Goal: Information Seeking & Learning: Learn about a topic

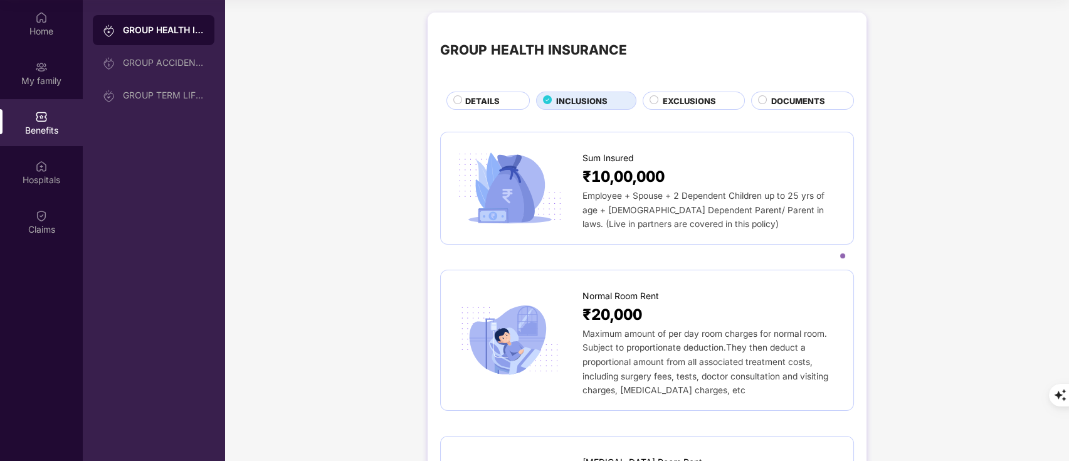
scroll to position [2334, 0]
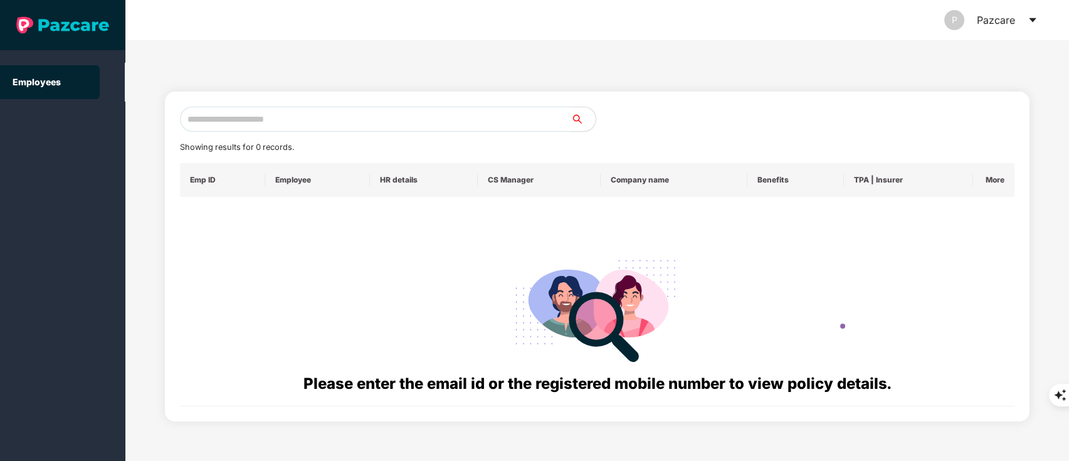
click at [206, 113] on input "text" at bounding box center [375, 119] width 391 height 25
paste input "**********"
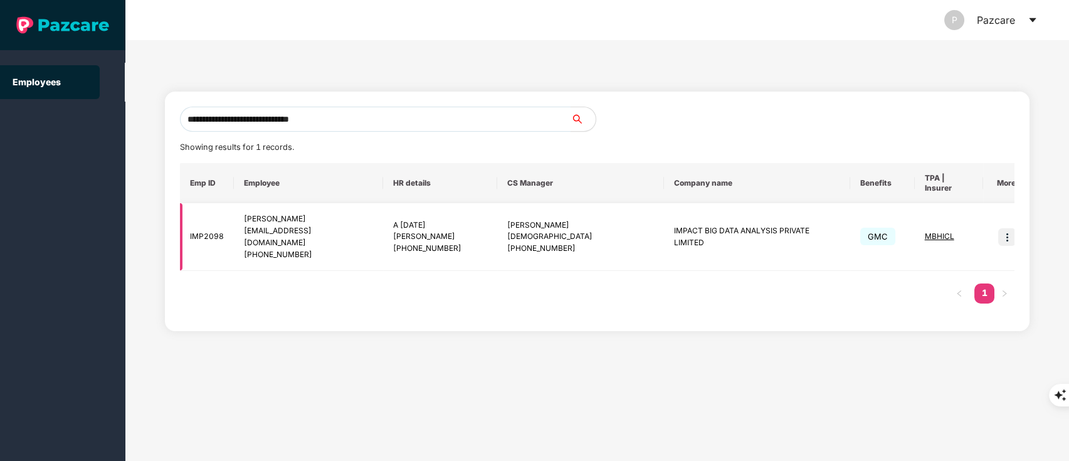
type input "**********"
click at [998, 228] on img at bounding box center [1007, 237] width 18 height 18
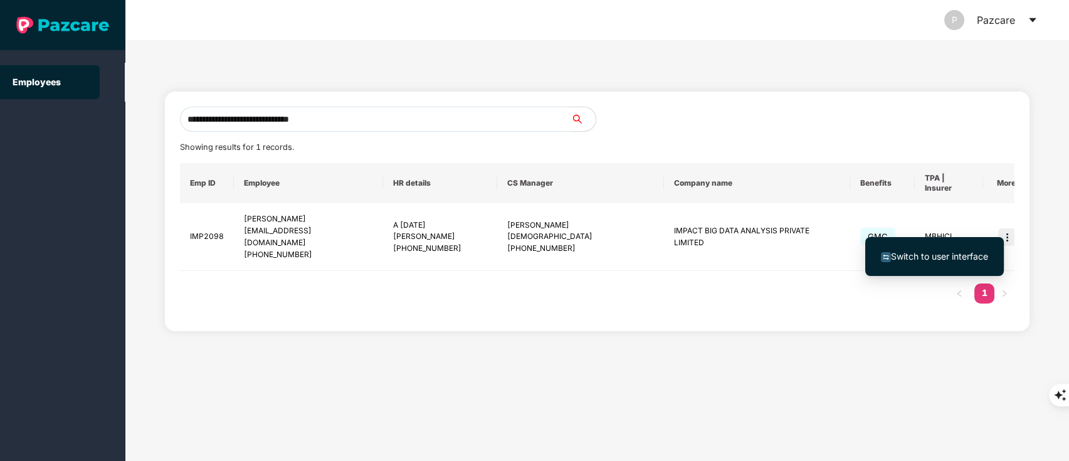
click at [926, 265] on li "Switch to user interface" at bounding box center [934, 256] width 139 height 26
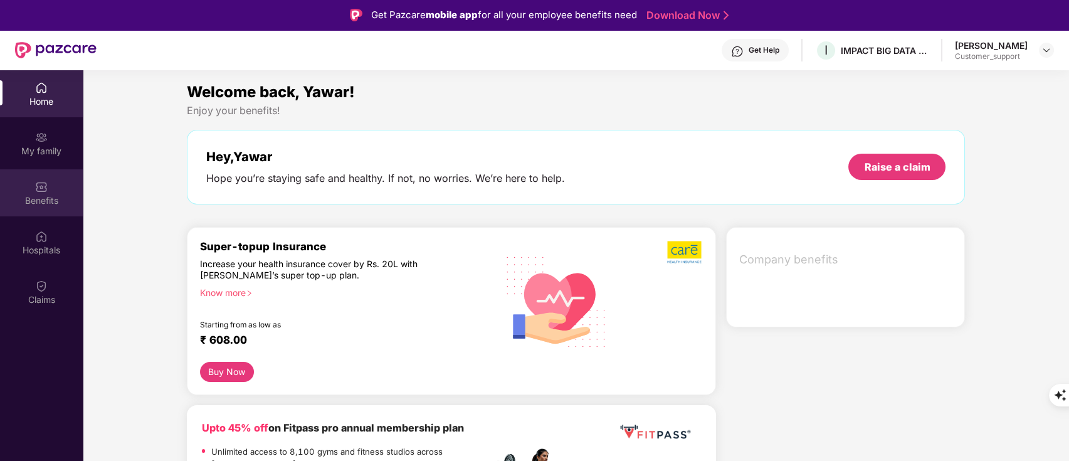
click at [46, 202] on div "Benefits" at bounding box center [41, 200] width 83 height 13
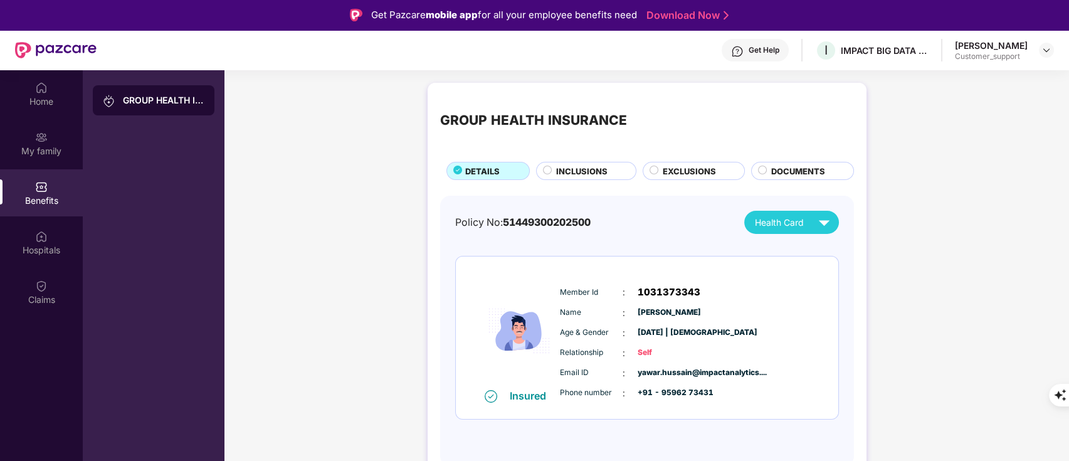
scroll to position [70, 0]
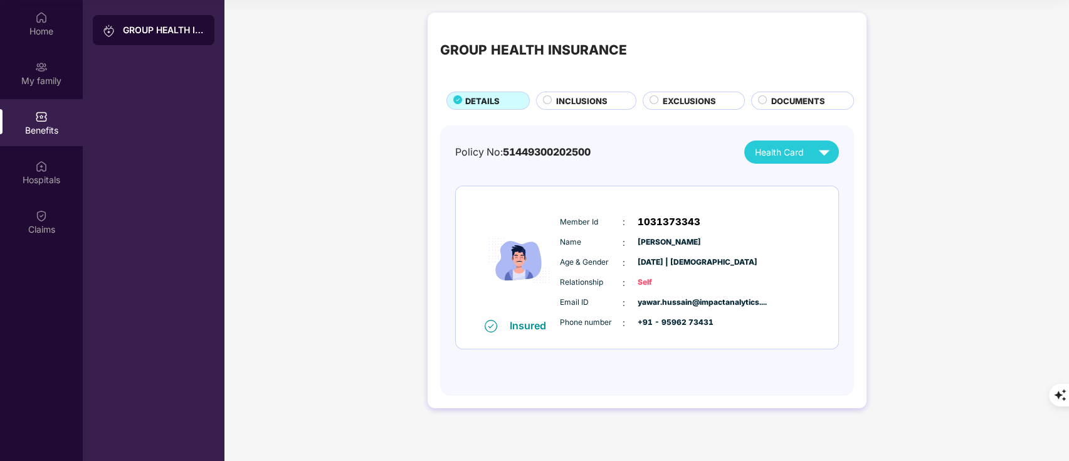
click at [562, 105] on span "INCLUSIONS" at bounding box center [581, 101] width 51 height 13
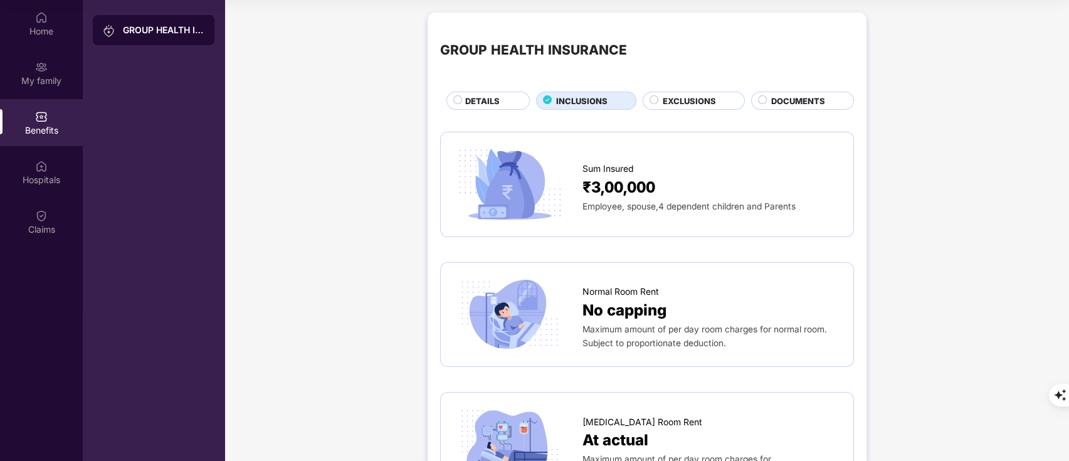
click at [482, 102] on span "DETAILS" at bounding box center [482, 101] width 34 height 13
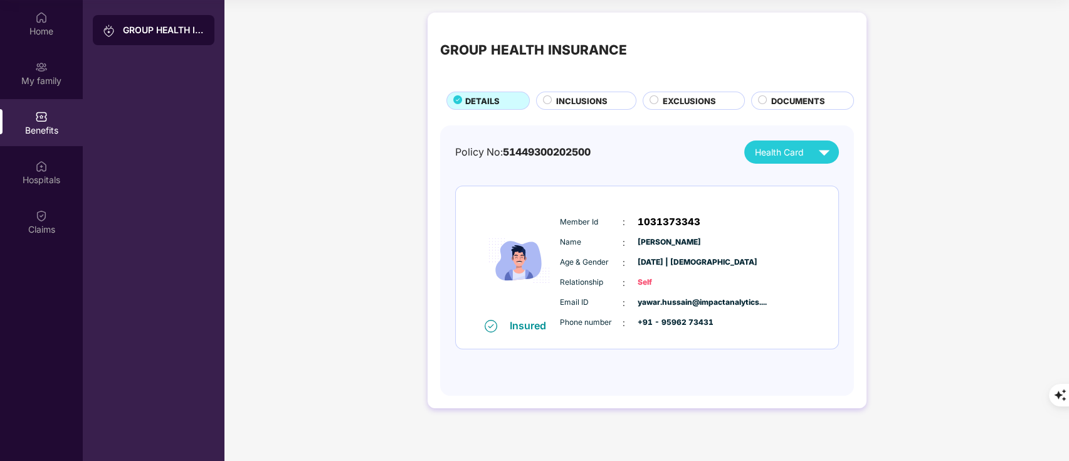
scroll to position [0, 0]
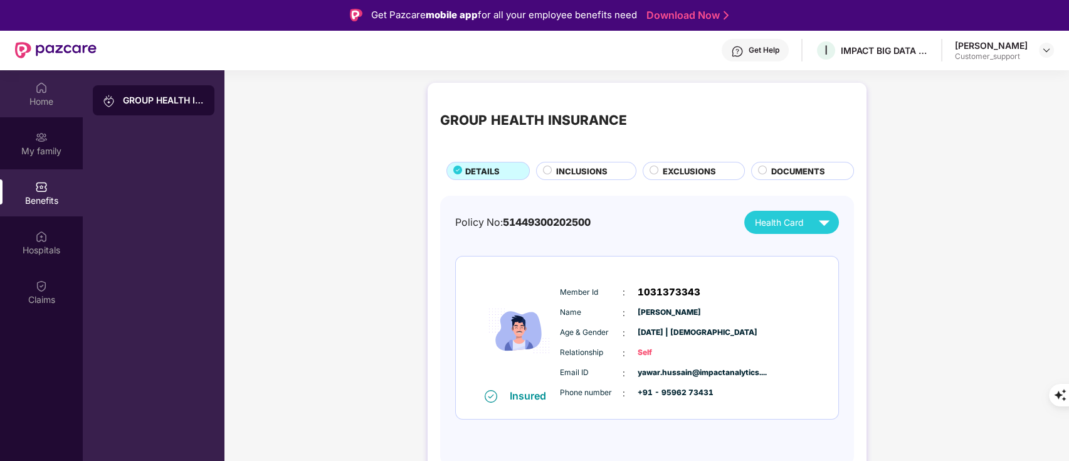
click at [35, 97] on div "Home" at bounding box center [41, 101] width 83 height 13
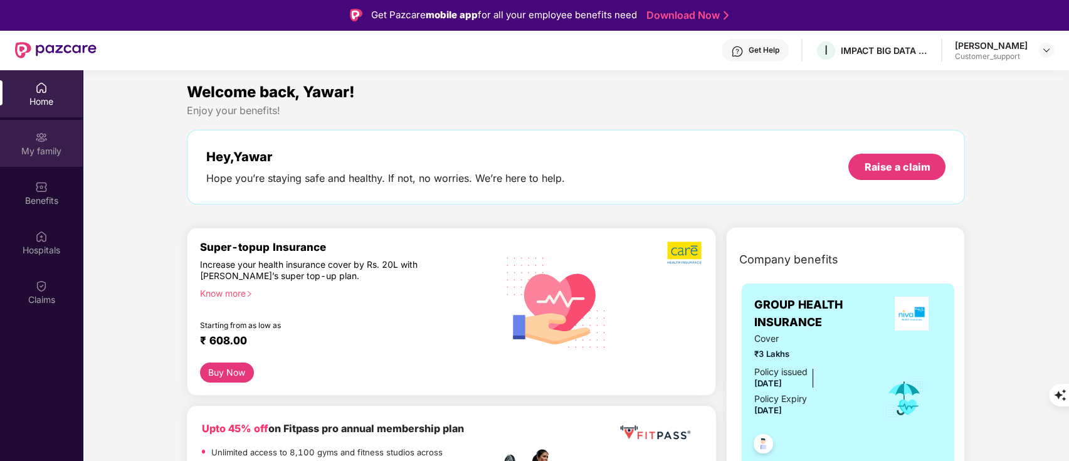
click at [36, 143] on div "My family" at bounding box center [41, 143] width 83 height 47
